Goal: Transaction & Acquisition: Purchase product/service

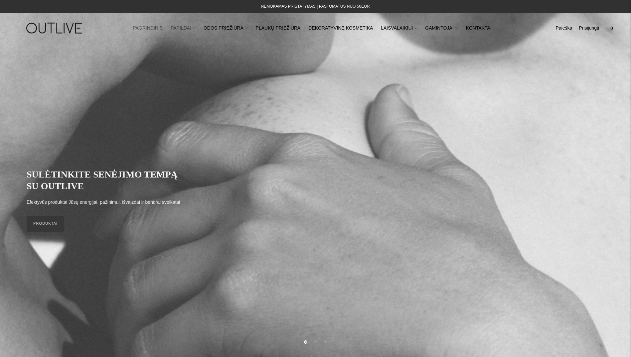
drag, startPoint x: 0, startPoint y: 0, endPoint x: 194, endPoint y: 27, distance: 195.9
click at [194, 27] on link "PAPILDAI" at bounding box center [183, 28] width 25 height 15
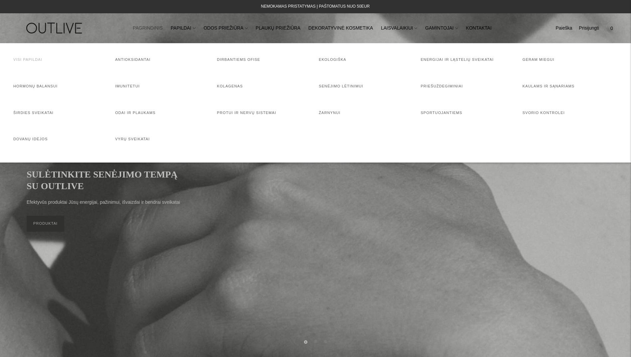
click at [25, 60] on link "Visi papildai" at bounding box center [27, 60] width 29 height 4
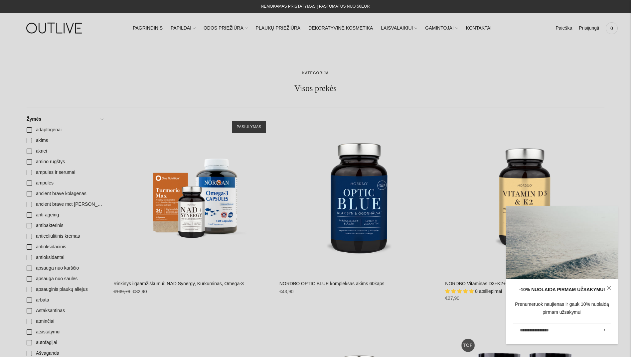
click at [607, 287] on link at bounding box center [609, 288] width 17 height 17
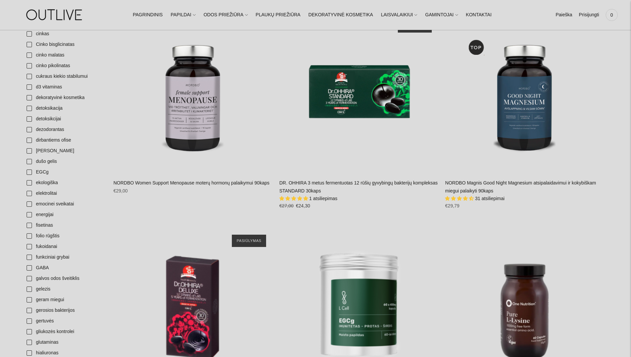
scroll to position [566, 0]
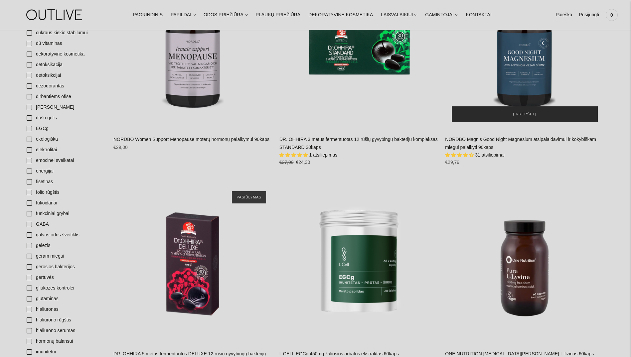
click at [513, 116] on button "Į krepšelį" at bounding box center [525, 114] width 146 height 16
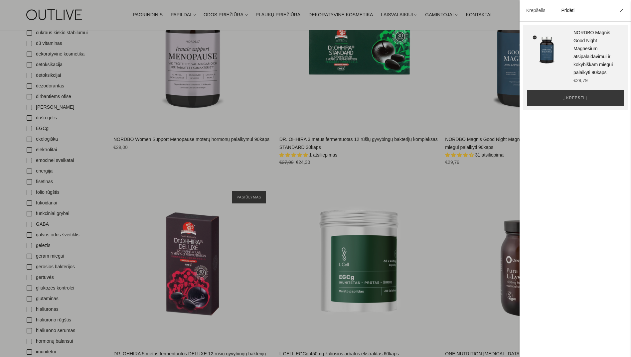
click at [625, 12] on li at bounding box center [622, 11] width 11 height 15
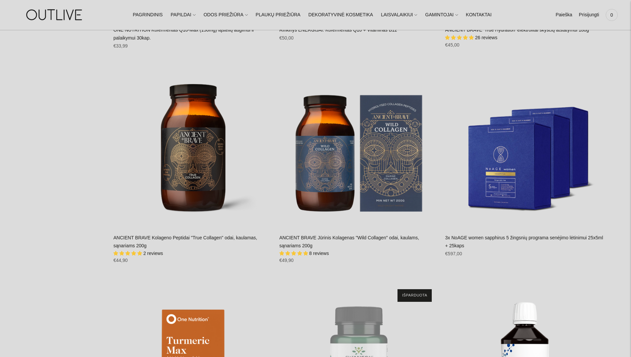
scroll to position [4459, 0]
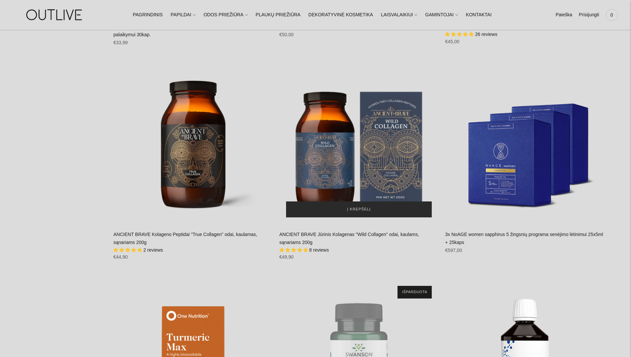
click at [353, 206] on span "Į krepšelį" at bounding box center [359, 209] width 24 height 7
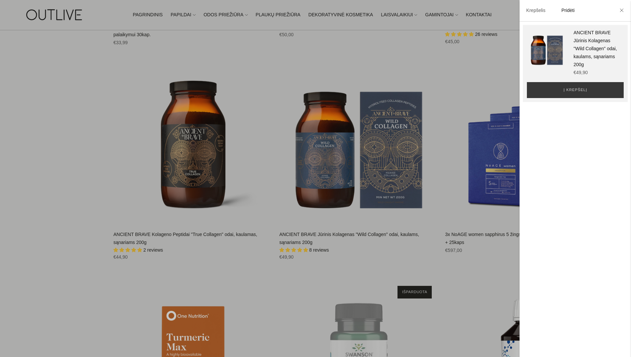
click at [621, 7] on li at bounding box center [622, 11] width 11 height 15
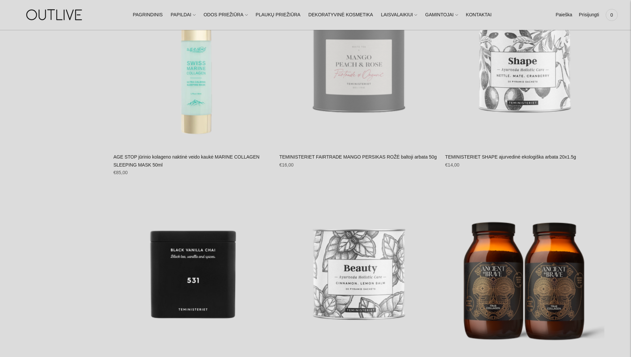
scroll to position [9484, 0]
